Goal: Navigation & Orientation: Go to known website

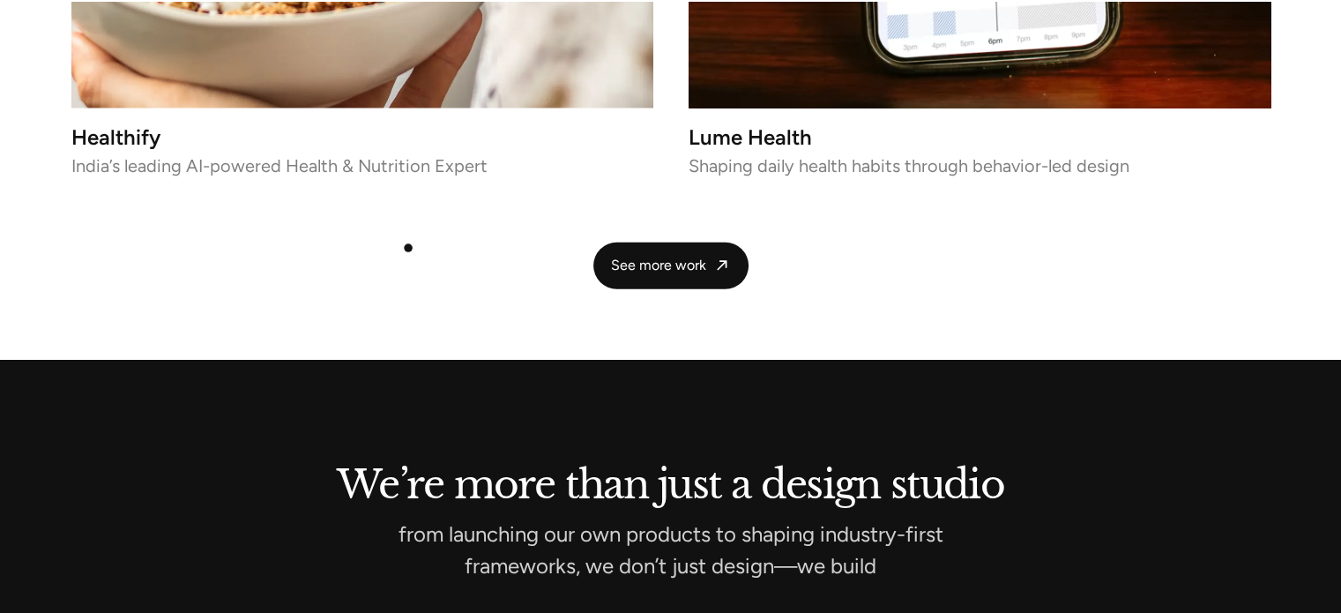
scroll to position [4132, 0]
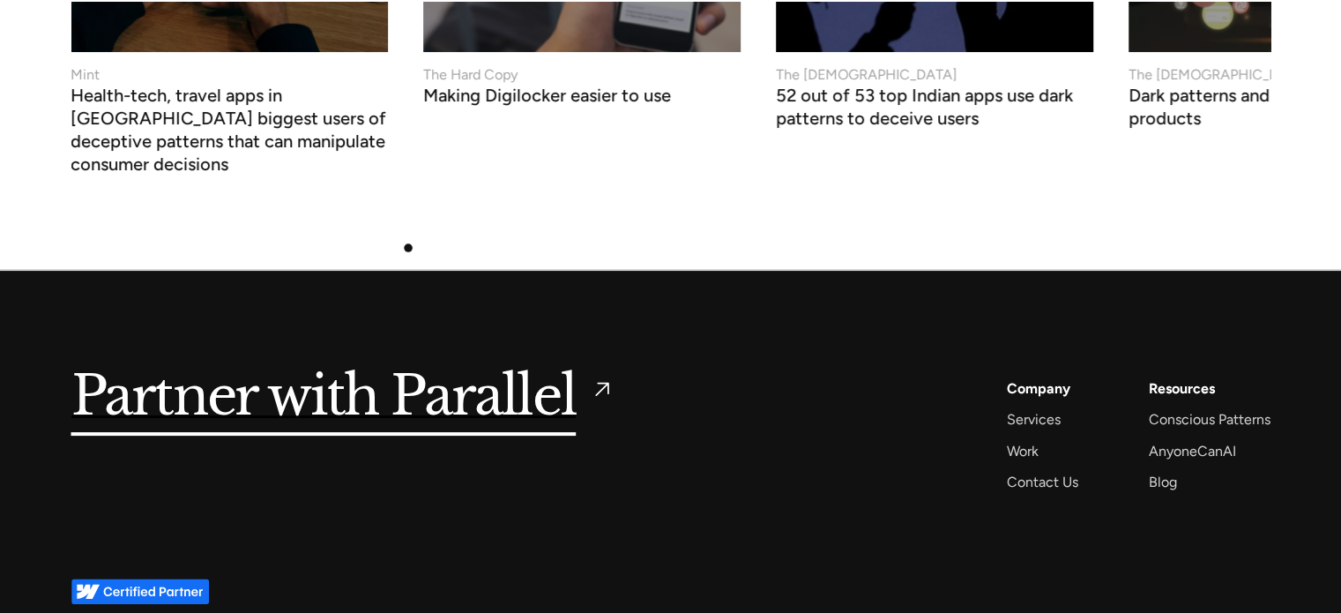
scroll to position [6951, 0]
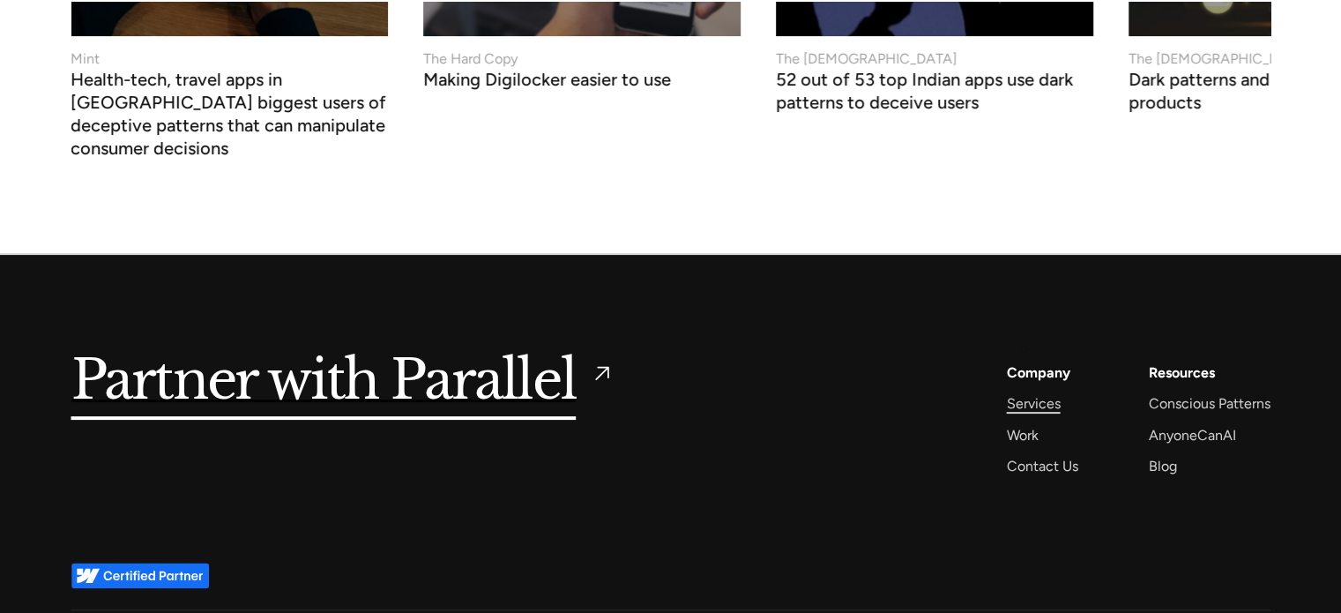
click at [1024, 391] on div "Services" at bounding box center [1034, 403] width 54 height 24
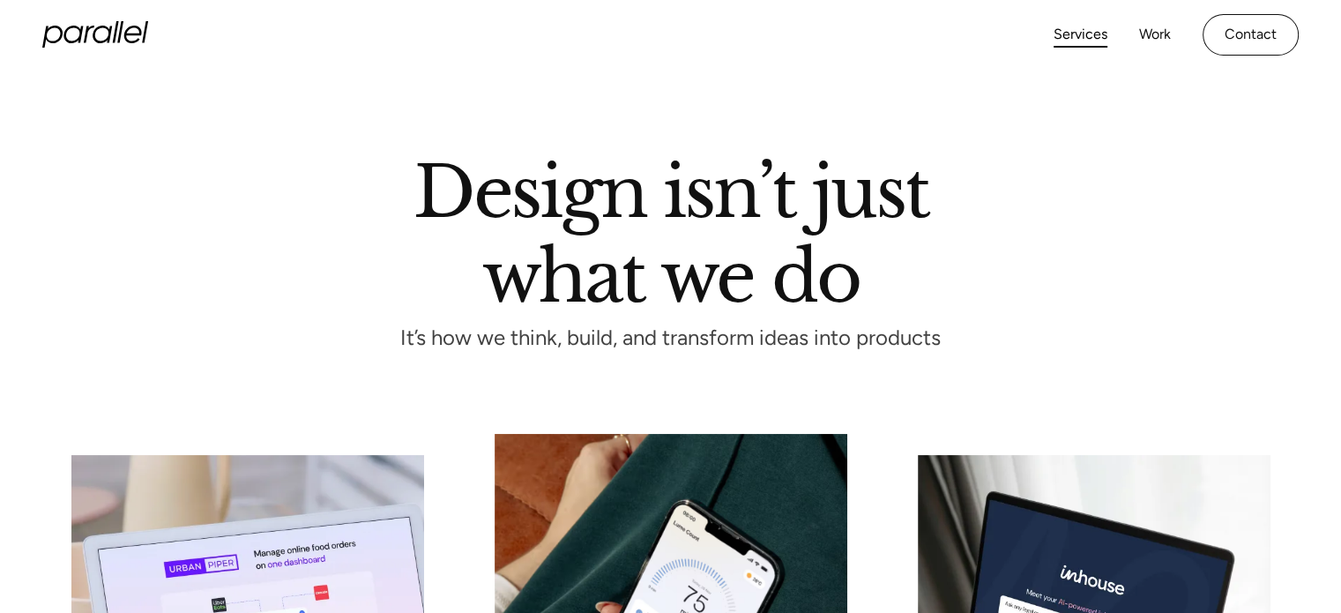
click at [71, 29] on icon at bounding box center [95, 34] width 106 height 26
